Goal: Transaction & Acquisition: Subscribe to service/newsletter

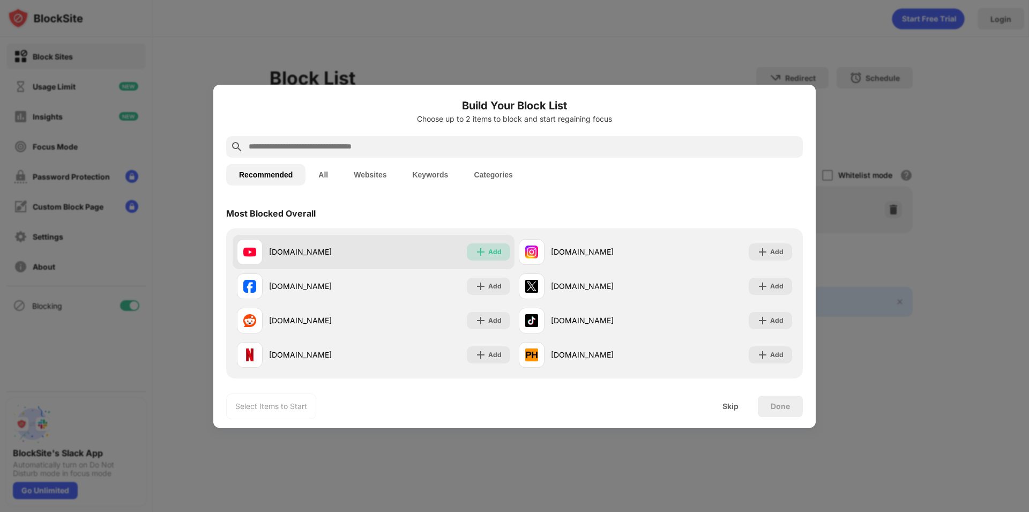
click at [478, 253] on img at bounding box center [481, 252] width 11 height 11
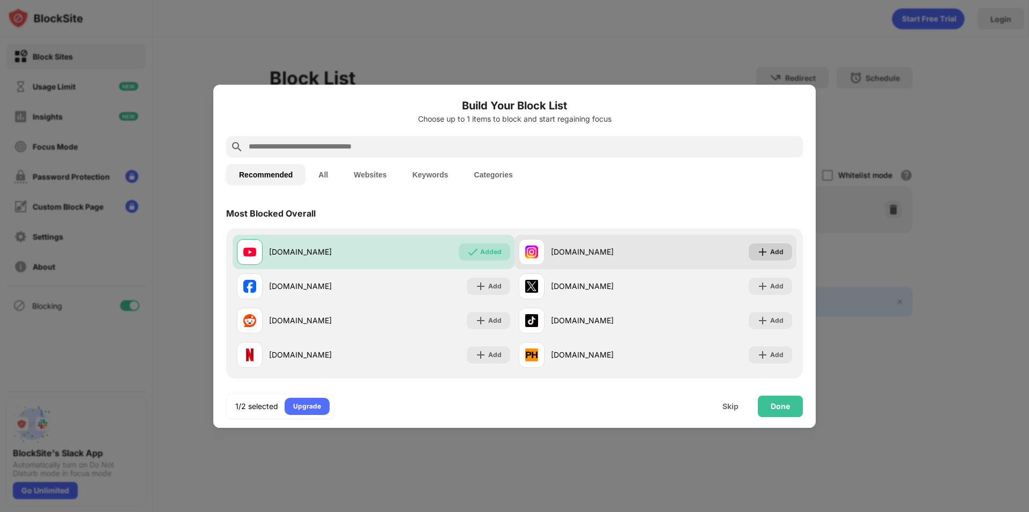
click at [758, 255] on img at bounding box center [763, 252] width 11 height 11
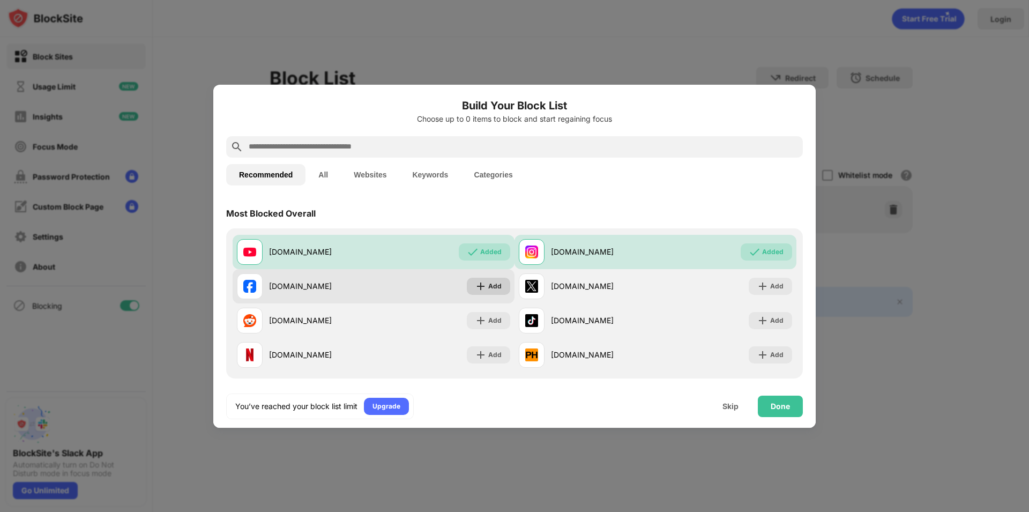
click at [493, 285] on div "Add" at bounding box center [494, 286] width 13 height 11
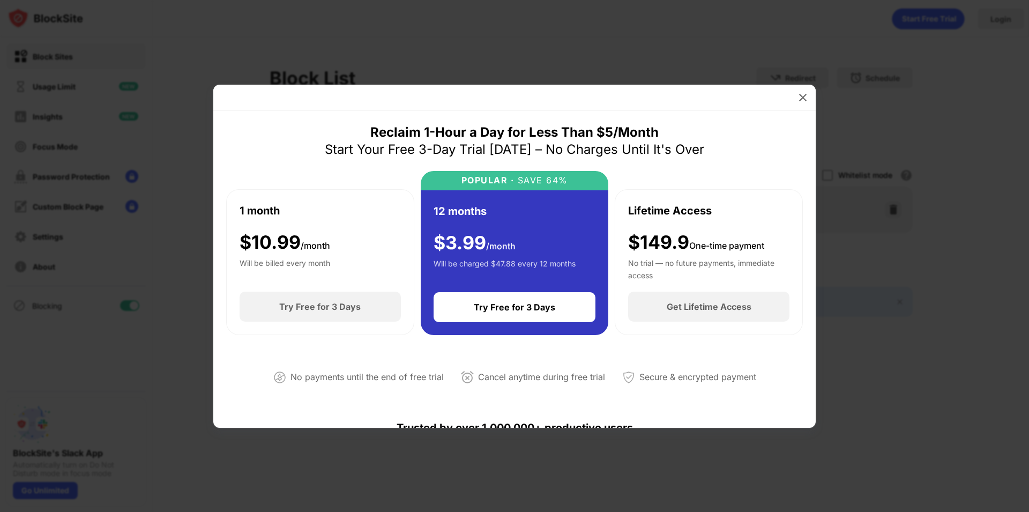
click at [817, 97] on div at bounding box center [514, 256] width 1029 height 512
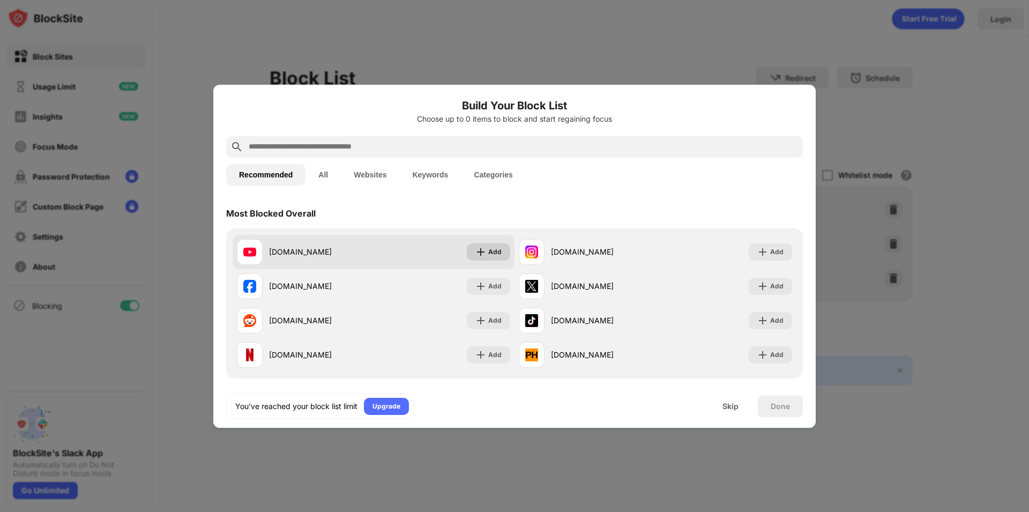
click at [479, 250] on img at bounding box center [481, 252] width 11 height 11
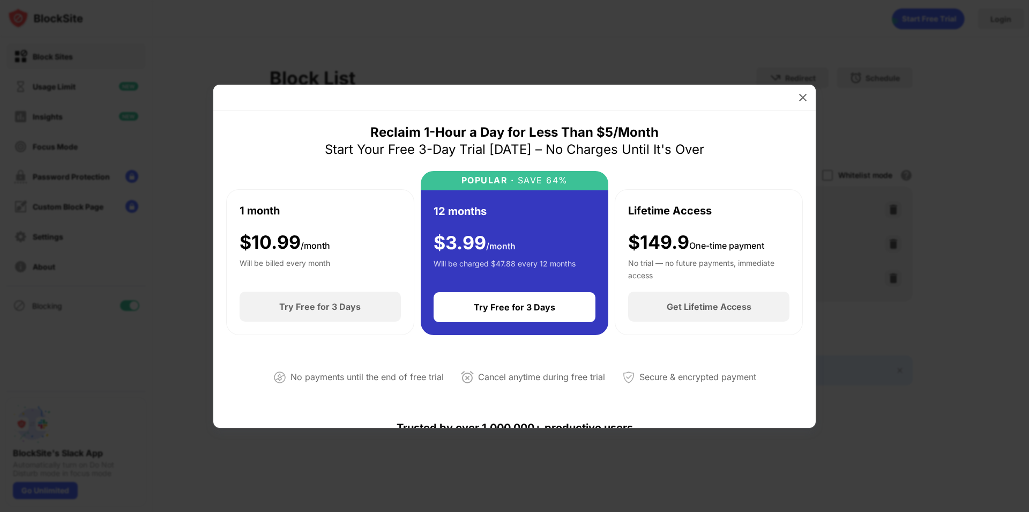
drag, startPoint x: 338, startPoint y: 126, endPoint x: 343, endPoint y: 145, distance: 19.4
click at [343, 145] on div "Reclaim 1-Hour a Day for Less Than $5/Month Start Your Free 3-Day Trial Today –…" at bounding box center [515, 141] width 380 height 34
click at [798, 103] on div at bounding box center [803, 97] width 17 height 17
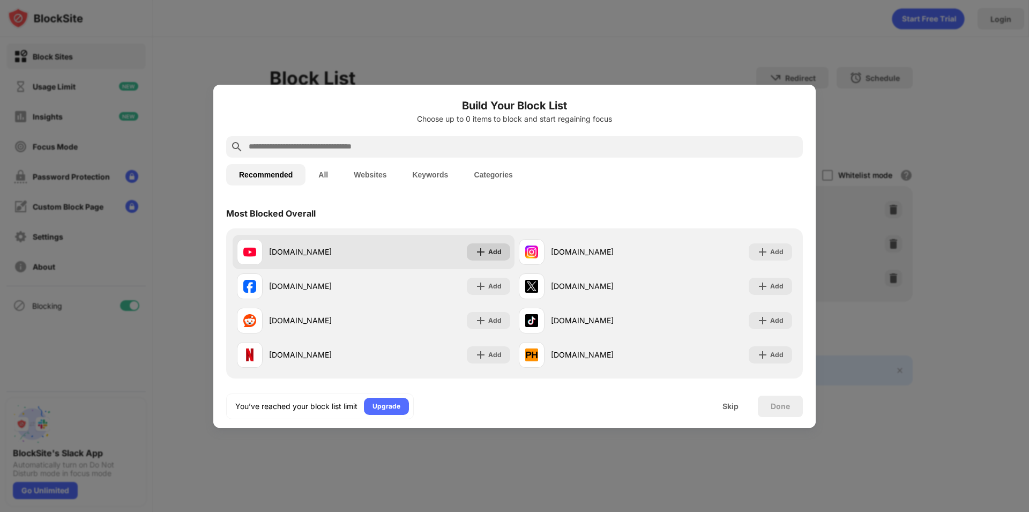
click at [499, 249] on div "Add" at bounding box center [488, 251] width 43 height 17
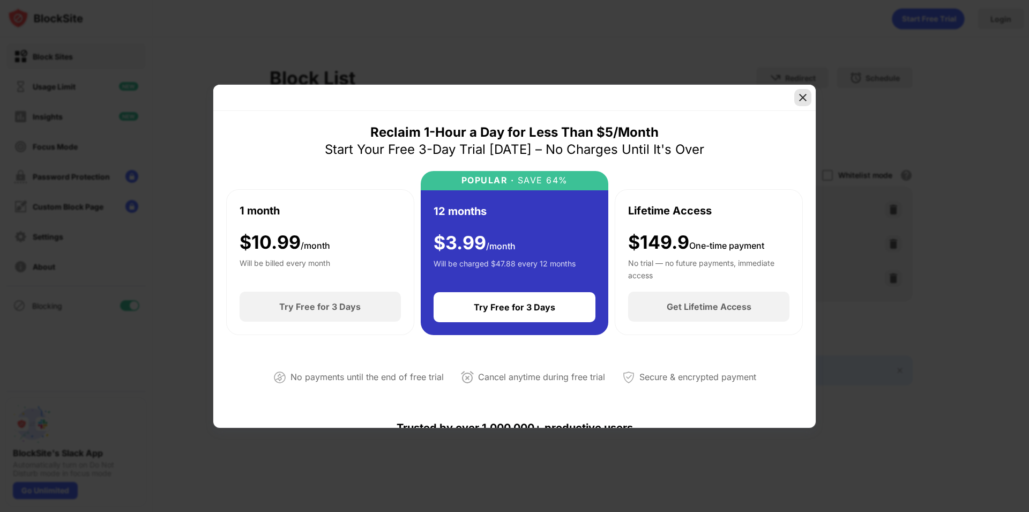
click at [795, 101] on div at bounding box center [803, 97] width 17 height 17
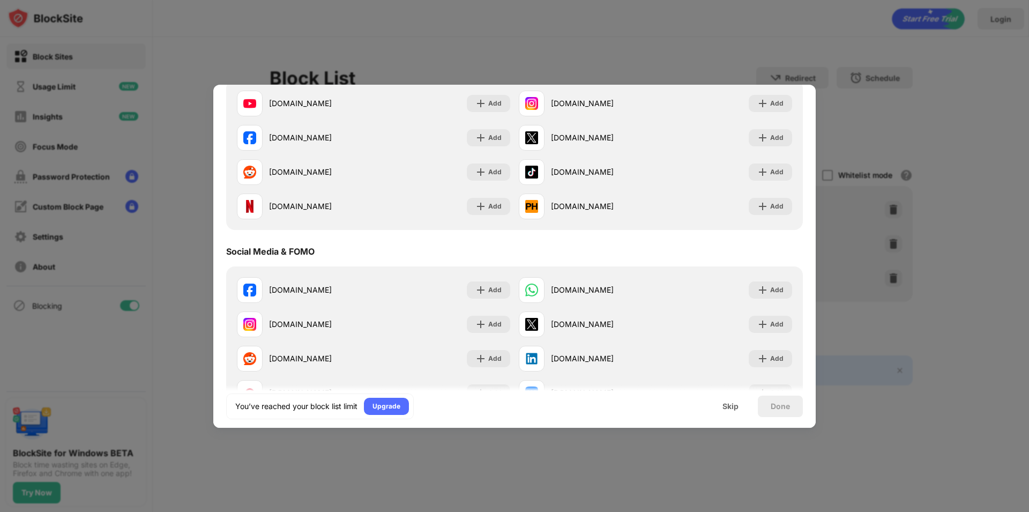
scroll to position [64, 0]
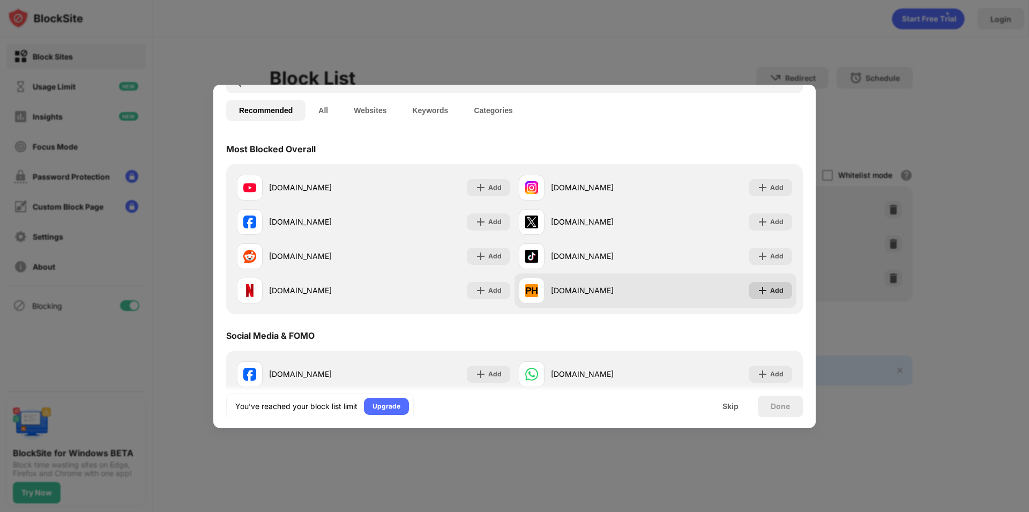
click at [760, 289] on img at bounding box center [763, 290] width 11 height 11
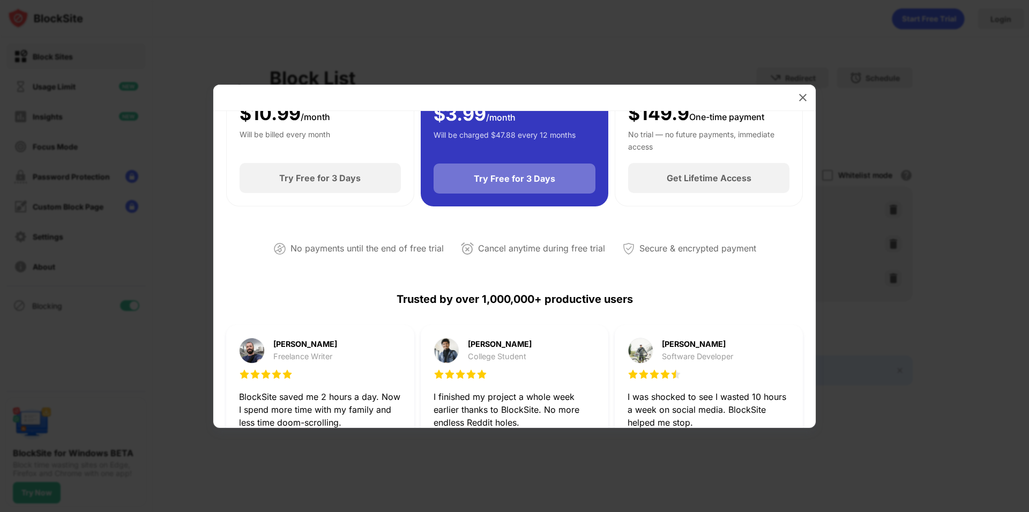
click at [507, 185] on div "Try Free for 3 Days" at bounding box center [515, 179] width 162 height 30
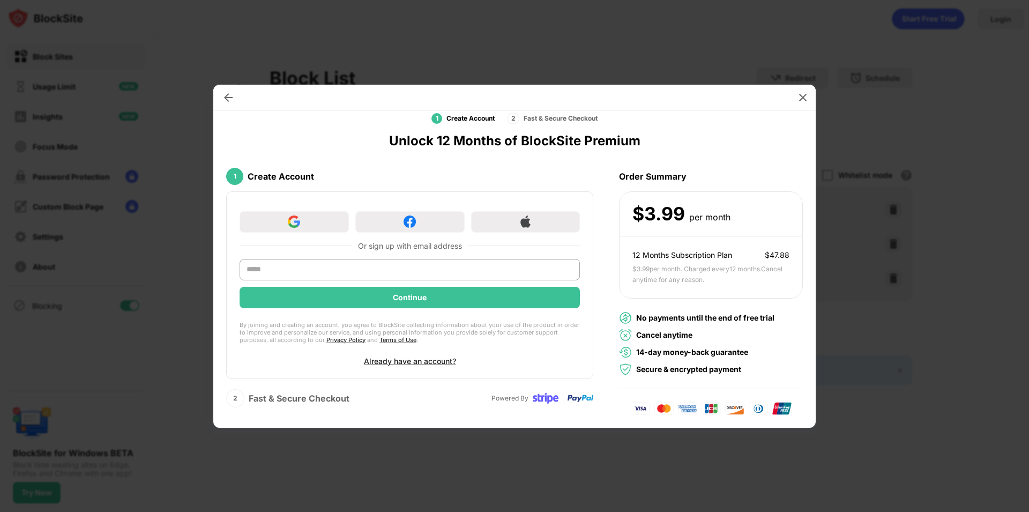
scroll to position [24, 0]
click at [299, 224] on img at bounding box center [294, 222] width 12 height 12
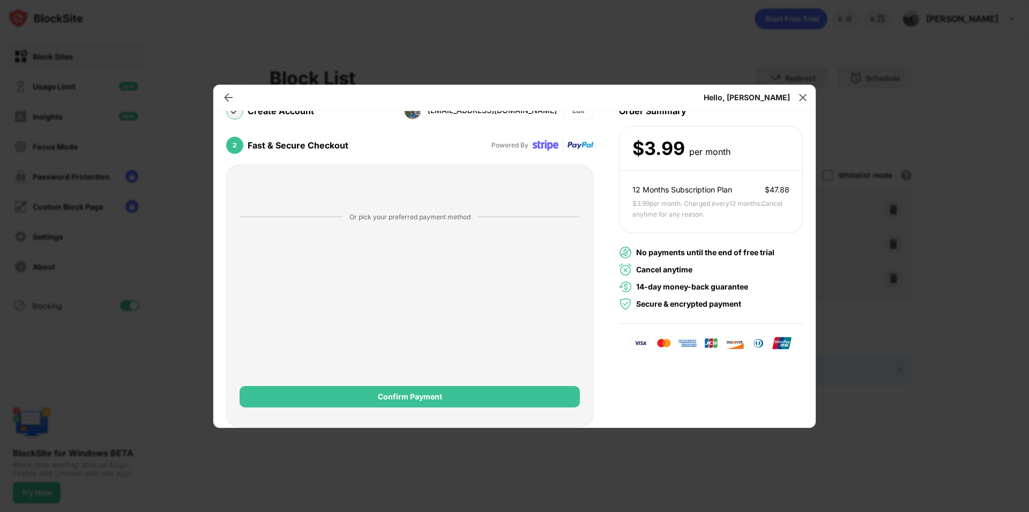
scroll to position [89, 0]
click at [456, 411] on div "Or pick your preferred payment method Confirm Payment" at bounding box center [409, 296] width 367 height 263
click at [789, 93] on div "Hello, Jobayer" at bounding box center [747, 97] width 86 height 9
click at [794, 92] on div "Hello, Jobayer" at bounding box center [514, 98] width 603 height 26
click at [799, 94] on img at bounding box center [803, 97] width 11 height 11
